Goal: Task Accomplishment & Management: Use online tool/utility

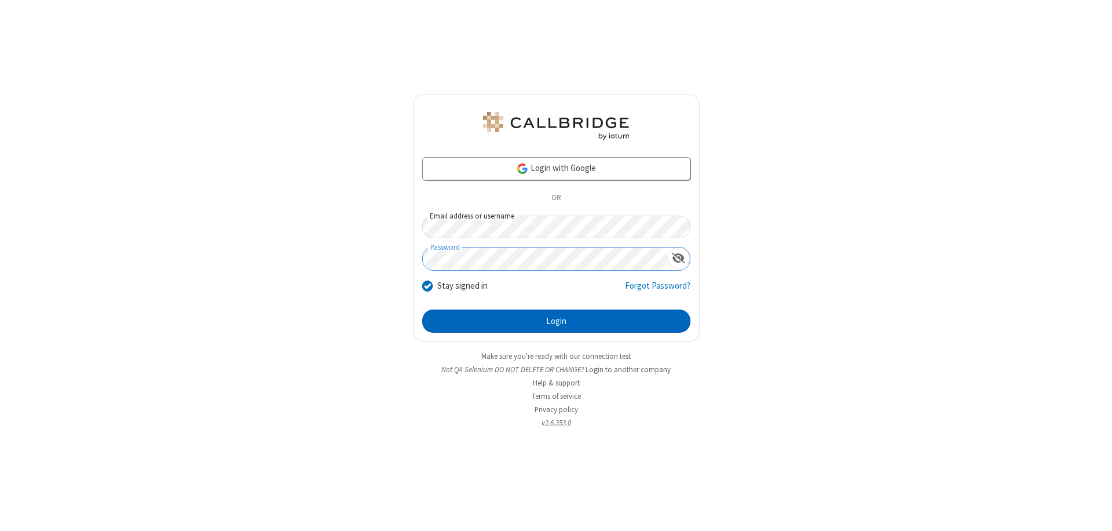
click at [556, 321] on button "Login" at bounding box center [556, 320] width 268 height 23
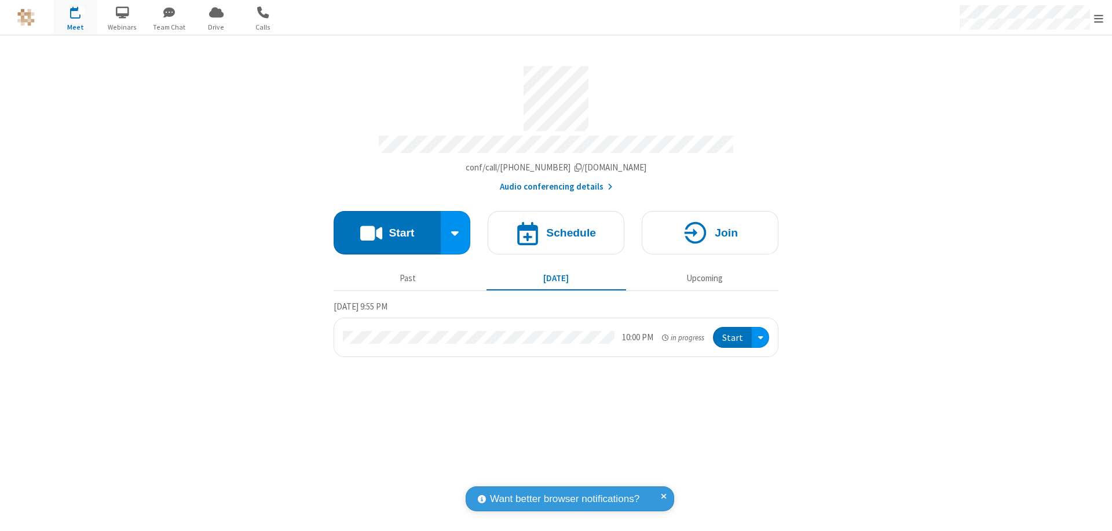
click at [1099, 18] on span "Open menu" at bounding box center [1098, 19] width 9 height 12
click at [216, 27] on span "Drive" at bounding box center [216, 27] width 43 height 10
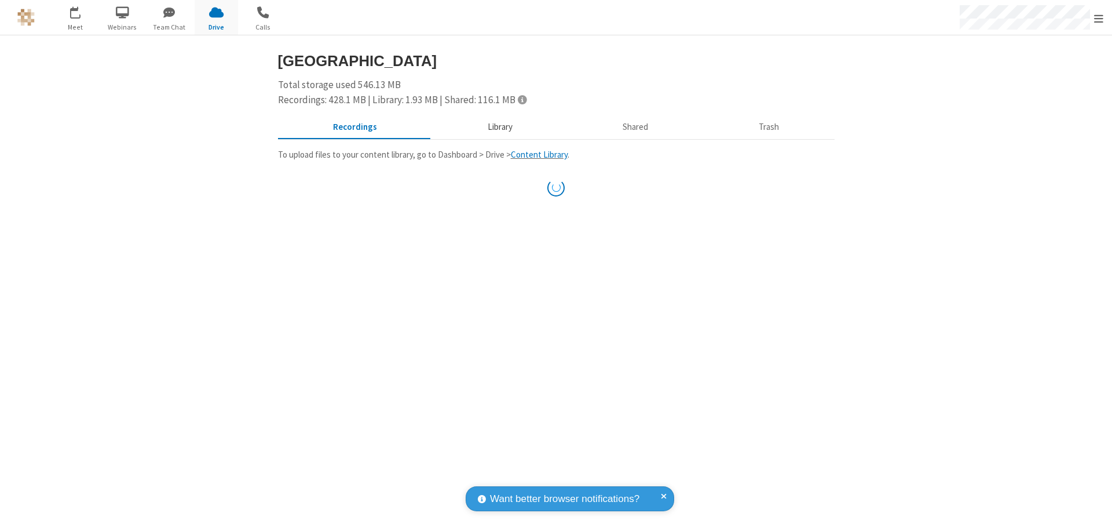
click at [498, 127] on button "Library" at bounding box center [500, 127] width 136 height 22
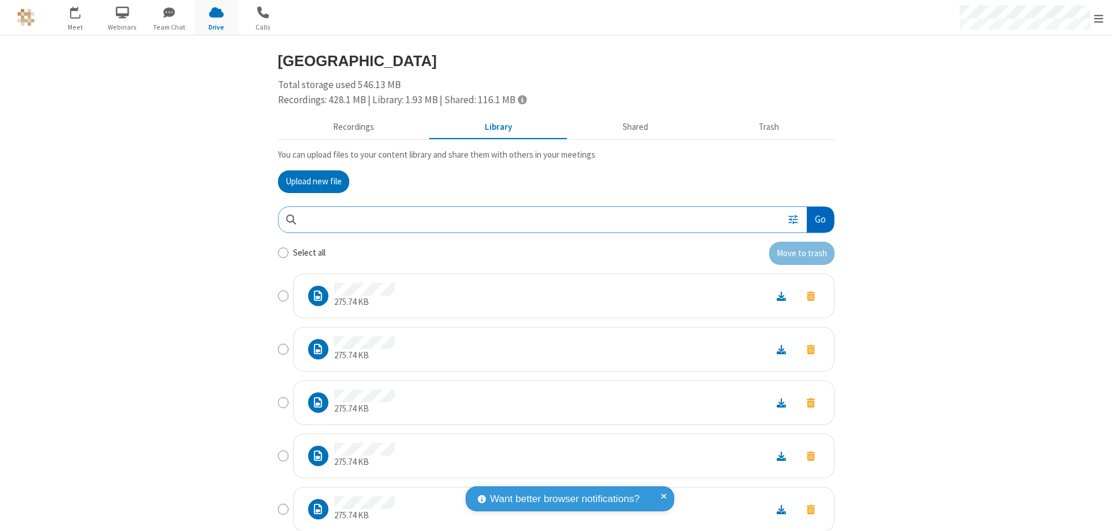
click at [816, 219] on button "Go" at bounding box center [820, 220] width 27 height 26
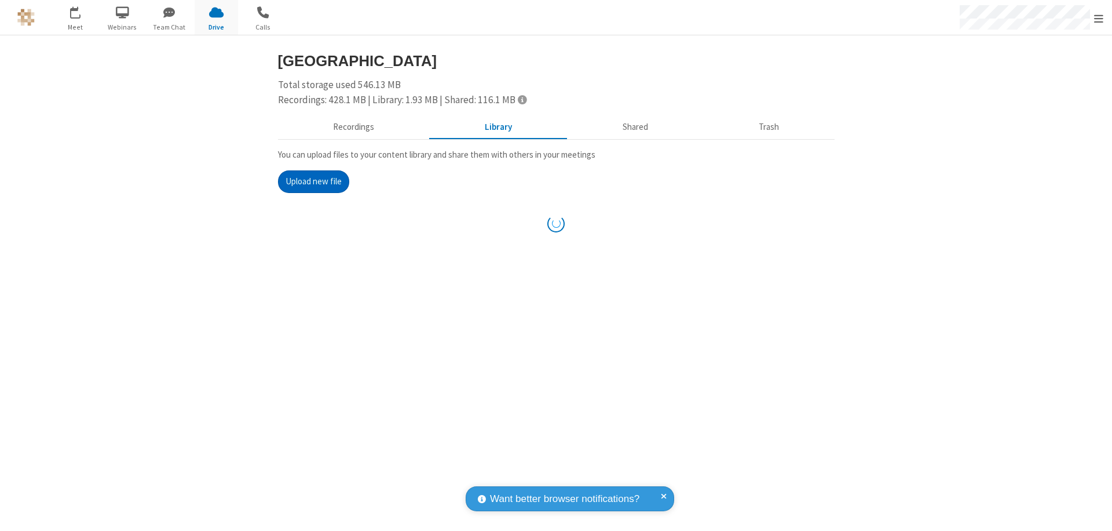
click at [313, 181] on button "Upload new file" at bounding box center [313, 181] width 71 height 23
